Goal: Task Accomplishment & Management: Use online tool/utility

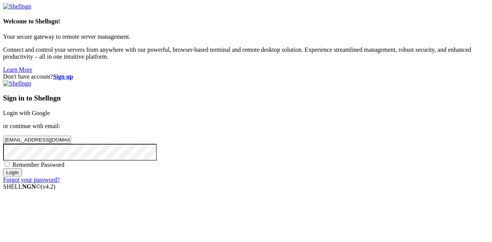
type input "[EMAIL_ADDRESS][DOMAIN_NAME]"
click at [3, 169] on input "Login" at bounding box center [12, 173] width 19 height 8
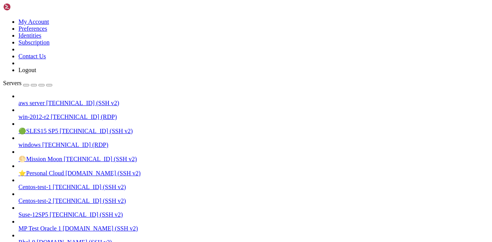
click at [46, 100] on span "[TECHNICAL_ID] (SSH v2)" at bounding box center [82, 103] width 73 height 7
drag, startPoint x: 134, startPoint y: 550, endPoint x: 6, endPoint y: 550, distance: 128.3
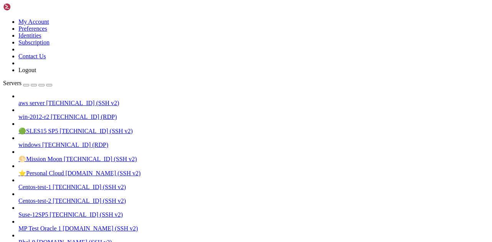
drag, startPoint x: 139, startPoint y: 668, endPoint x: 68, endPoint y: 669, distance: 70.7
